Goal: Find specific page/section: Find specific page/section

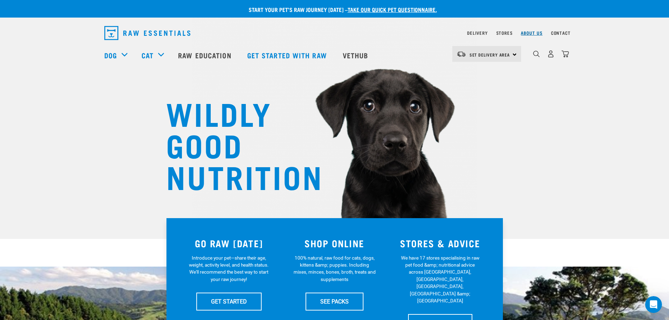
click at [529, 32] on link "About Us" at bounding box center [530, 33] width 21 height 2
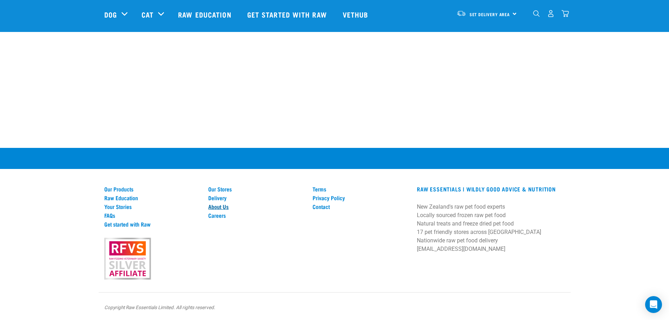
scroll to position [855, 0]
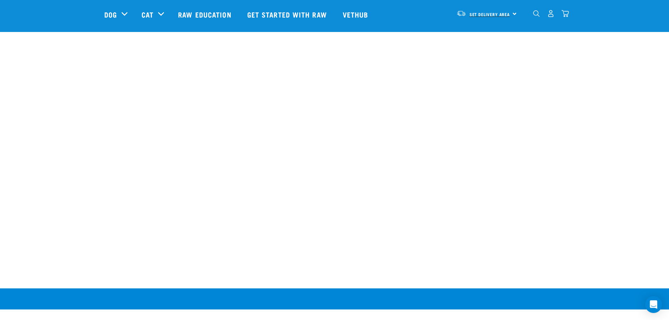
click at [482, 14] on span "Set Delivery Area" at bounding box center [489, 14] width 41 height 2
click at [467, 32] on link "[GEOGRAPHIC_DATA]" at bounding box center [485, 33] width 67 height 15
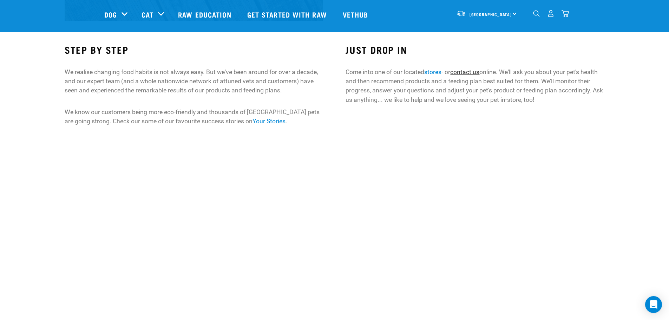
scroll to position [420, 0]
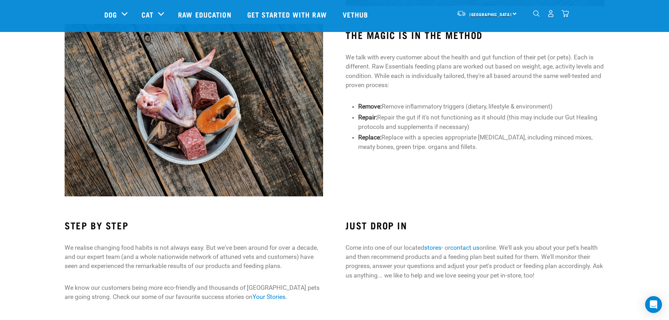
click at [488, 13] on span "[GEOGRAPHIC_DATA]" at bounding box center [490, 14] width 42 height 2
click at [463, 32] on link "[GEOGRAPHIC_DATA]" at bounding box center [485, 33] width 67 height 15
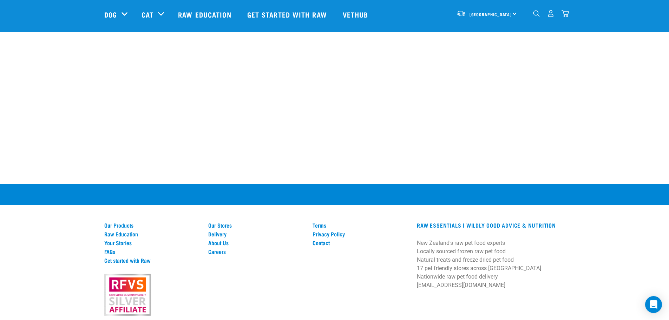
scroll to position [995, 0]
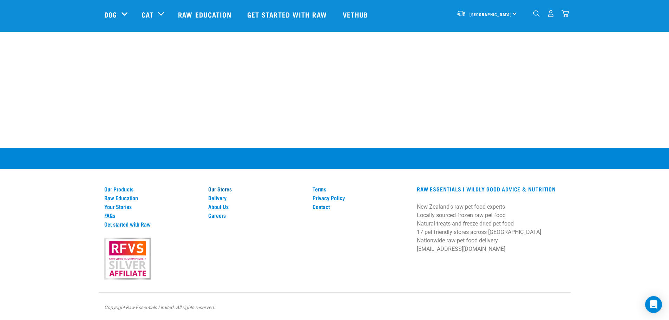
click at [214, 190] on link "Our Stores" at bounding box center [256, 189] width 96 height 6
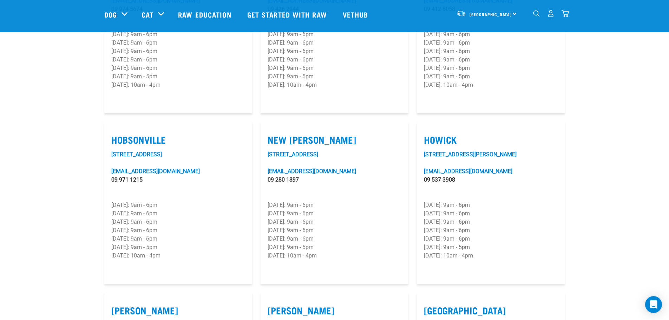
scroll to position [597, 0]
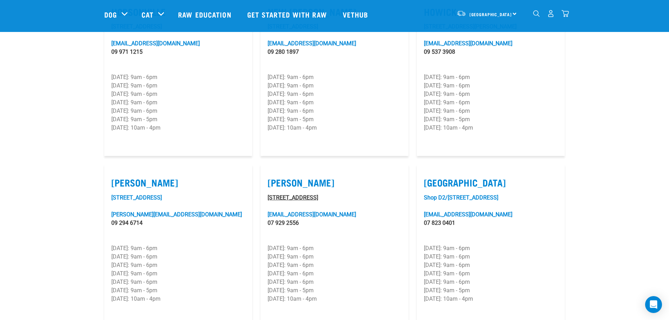
click at [272, 194] on link "[STREET_ADDRESS]" at bounding box center [292, 197] width 51 height 7
